Goal: Task Accomplishment & Management: Use online tool/utility

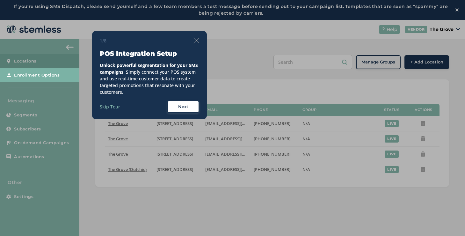
click at [195, 39] on img at bounding box center [197, 41] width 6 height 6
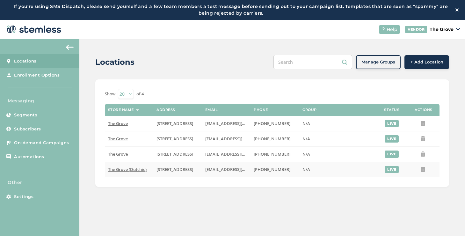
click at [145, 168] on span "The Grove (Dutchie)" at bounding box center [127, 170] width 39 height 6
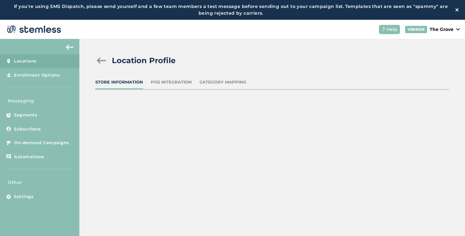
click at [179, 83] on div "POS Integration" at bounding box center [171, 82] width 41 height 6
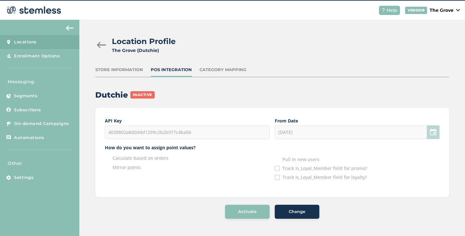
scroll to position [20, 0]
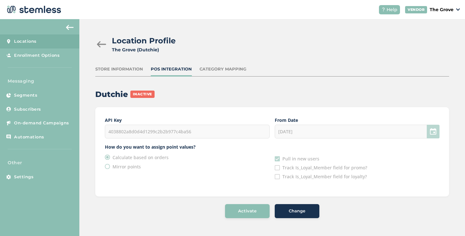
click at [294, 210] on span "Change" at bounding box center [297, 211] width 17 height 6
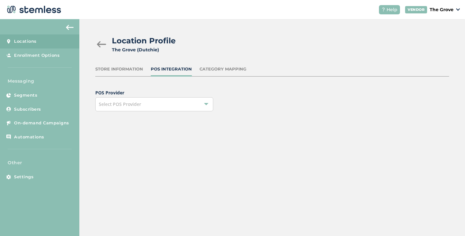
click at [139, 97] on div "Select POS Provider" at bounding box center [154, 104] width 118 height 14
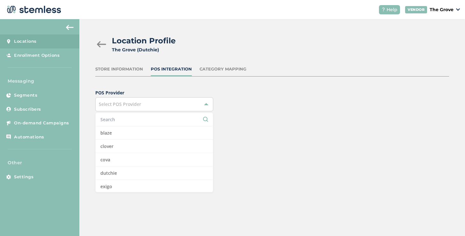
click at [131, 117] on input "text" at bounding box center [154, 119] width 108 height 7
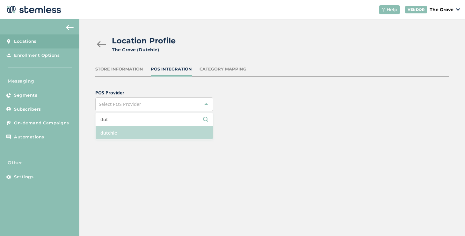
type input "dut"
click at [130, 130] on li "dutchie" at bounding box center [154, 132] width 117 height 13
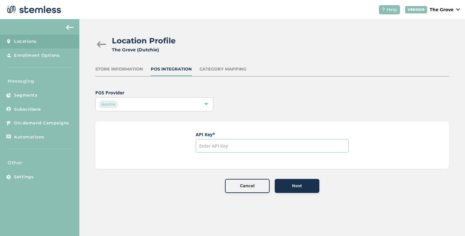
click at [229, 145] on input "text" at bounding box center [272, 146] width 153 height 14
paste input "4038802a8d0d4d1299c2b2b977c4ba56"
type input "4038802a8d0d4d1299c2b2b977c4ba56"
click at [282, 185] on div "Next" at bounding box center [297, 186] width 34 height 6
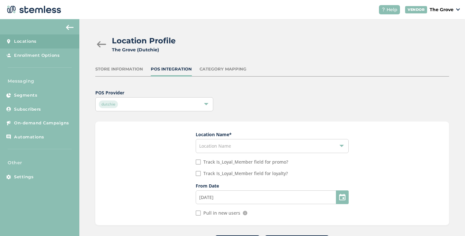
click at [204, 149] on span "Location Name" at bounding box center [215, 146] width 32 height 6
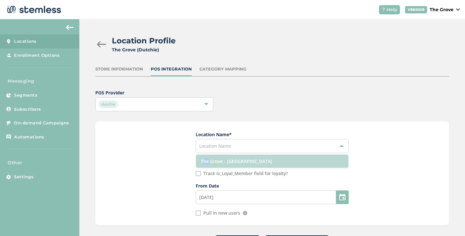
click at [206, 158] on li "The Grove - [GEOGRAPHIC_DATA]" at bounding box center [272, 161] width 153 height 13
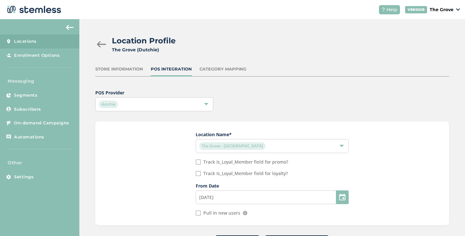
click at [198, 212] on input "Pull in new users" at bounding box center [198, 213] width 5 height 5
checkbox input "true"
click at [338, 199] on div at bounding box center [342, 197] width 13 height 14
click at [279, 196] on input "[DATE]" at bounding box center [272, 197] width 153 height 14
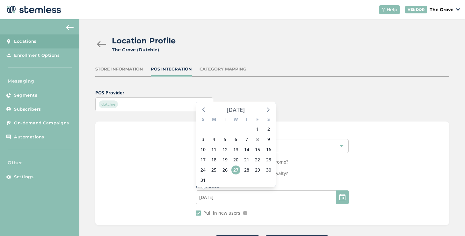
click at [245, 109] on div "[DATE]" at bounding box center [236, 109] width 18 height 9
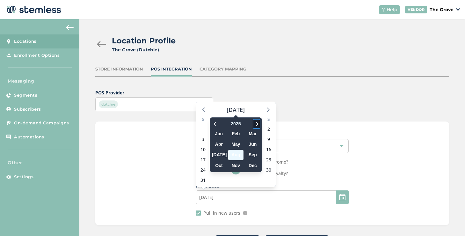
click at [256, 124] on icon at bounding box center [257, 124] width 6 height 8
click at [215, 121] on icon at bounding box center [215, 124] width 6 height 8
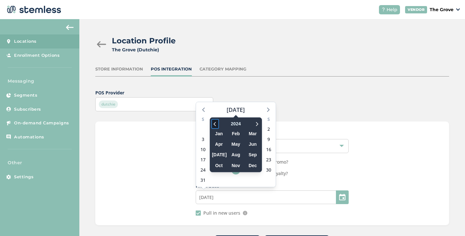
click at [215, 121] on icon at bounding box center [215, 124] width 6 height 8
click at [250, 144] on span "Jun" at bounding box center [252, 144] width 15 height 10
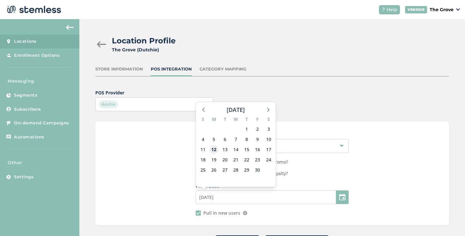
click at [216, 150] on span "12" at bounding box center [214, 149] width 9 height 9
type input "[DATE]"
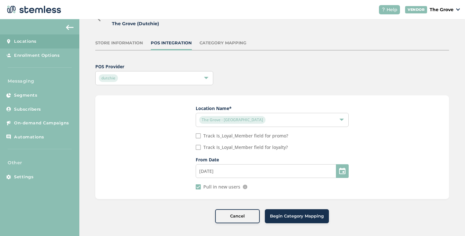
scroll to position [29, 0]
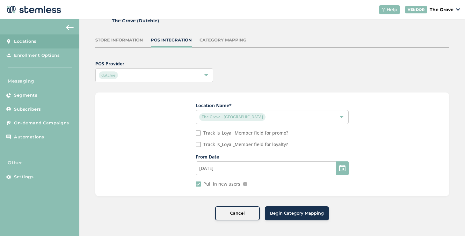
click at [274, 215] on span "Begin Category Mapping" at bounding box center [297, 213] width 54 height 6
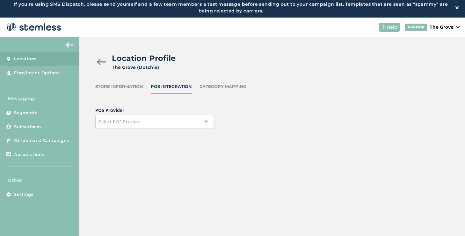
scroll to position [0, 0]
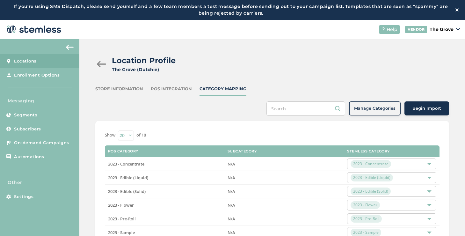
click at [413, 110] on span "Begin Import" at bounding box center [427, 108] width 29 height 6
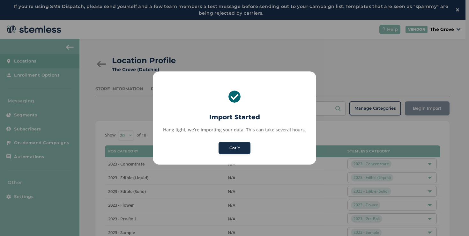
click at [242, 148] on button "Got it" at bounding box center [235, 148] width 32 height 12
